Goal: Task Accomplishment & Management: Manage account settings

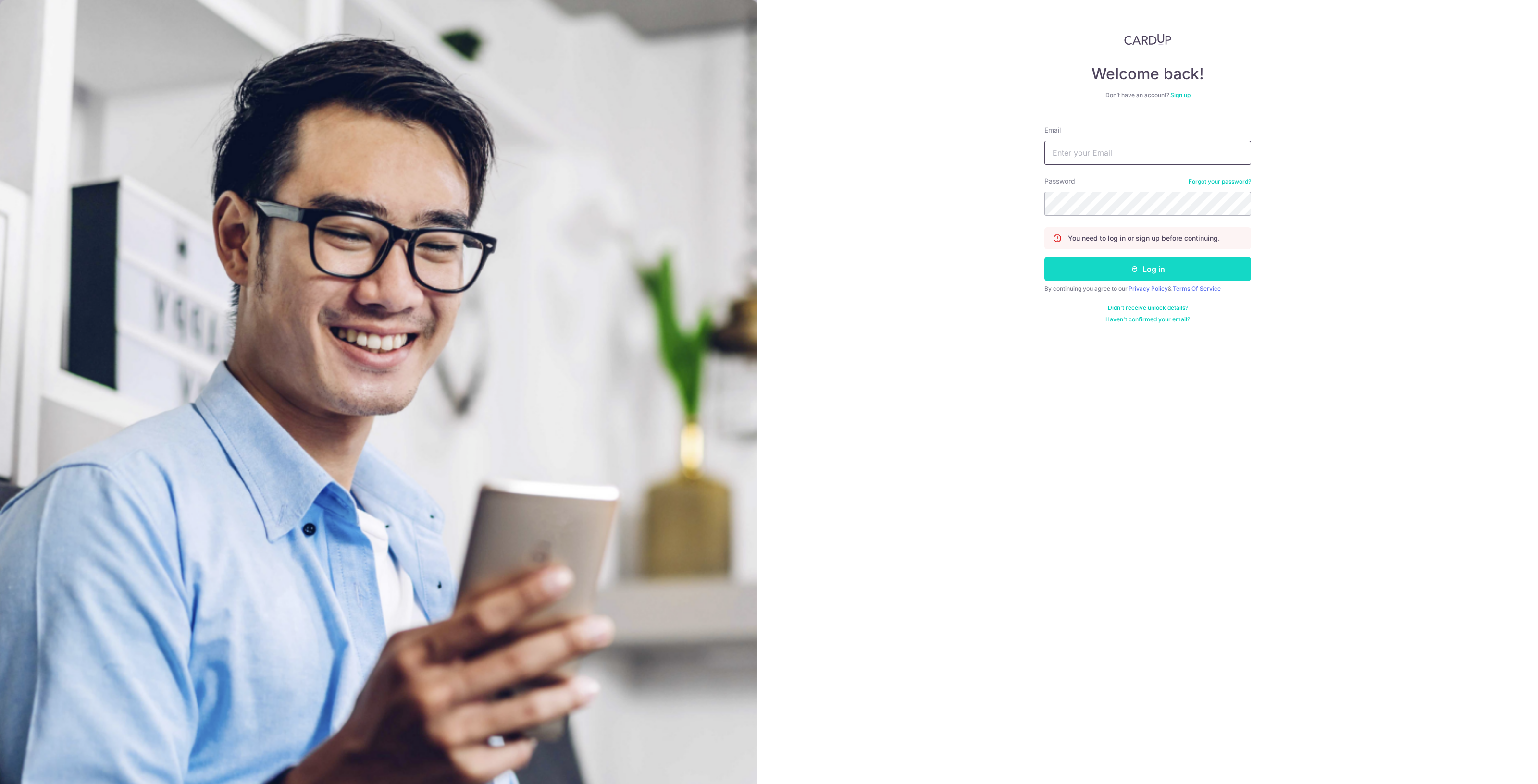
type input "[EMAIL_ADDRESS][DOMAIN_NAME]"
click at [1213, 265] on button "Log in" at bounding box center [1148, 269] width 206 height 24
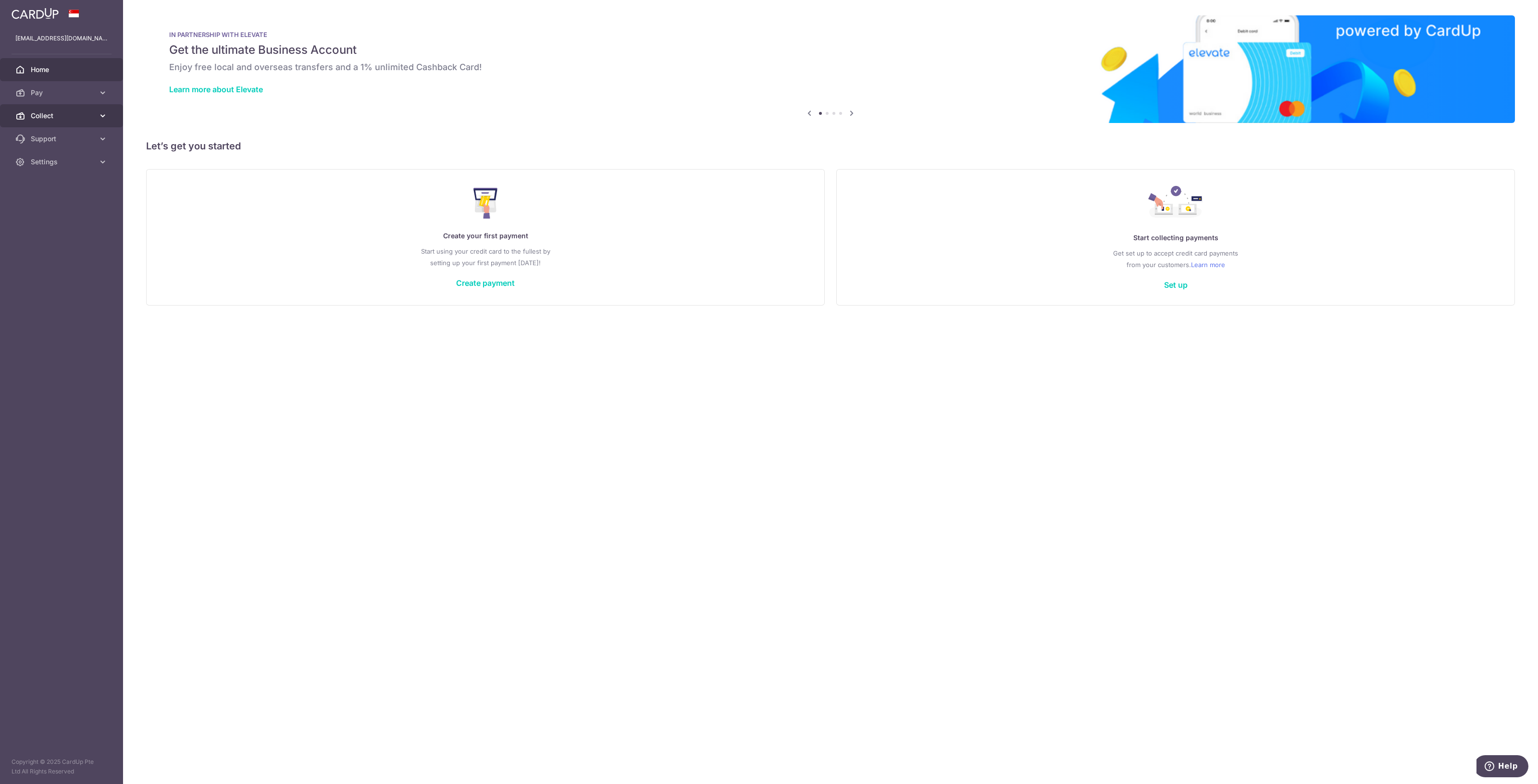
click at [26, 115] on link "Collect" at bounding box center [61, 116] width 123 height 23
click at [66, 144] on link "Dashboard" at bounding box center [61, 139] width 123 height 23
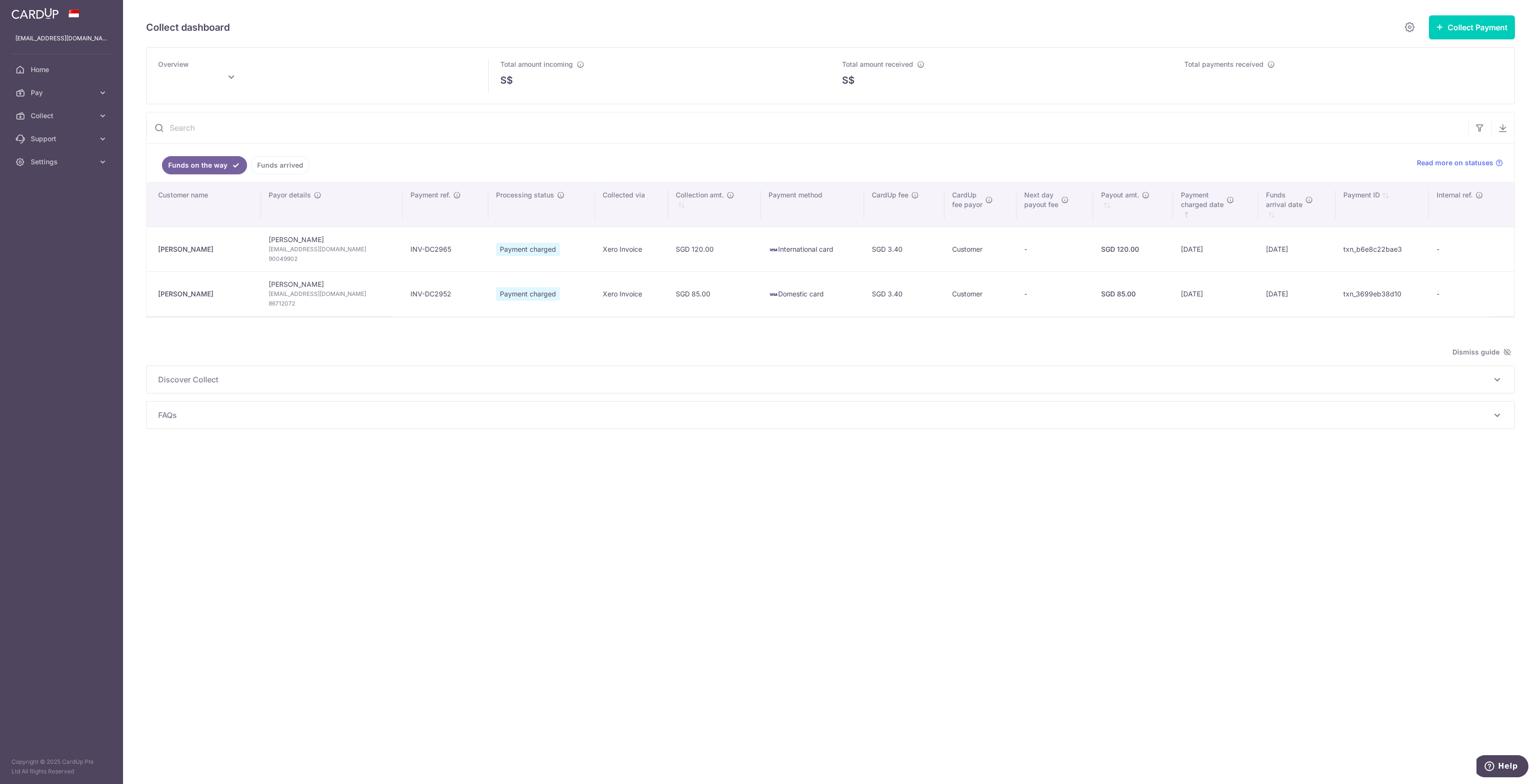
type input "[DATE]"
